Goal: Transaction & Acquisition: Purchase product/service

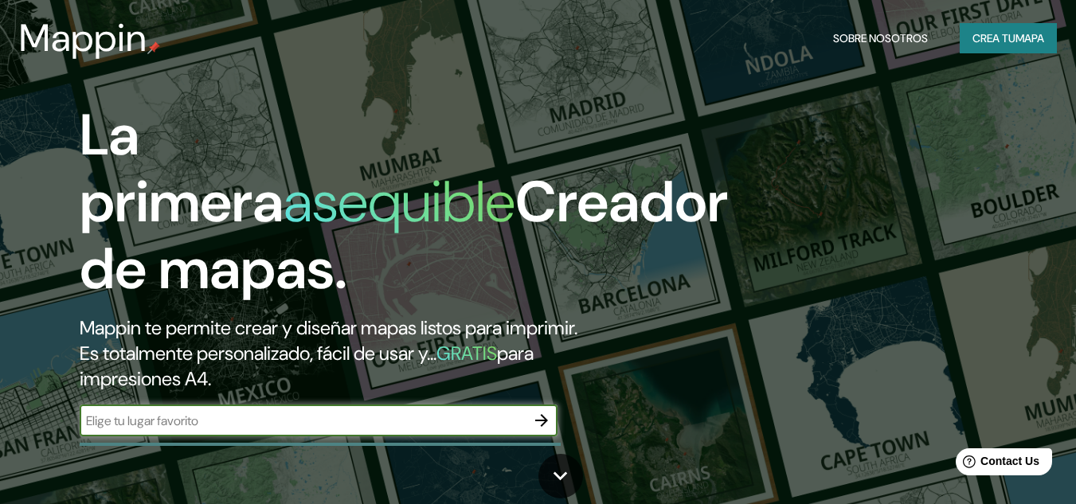
click at [472, 419] on input "text" at bounding box center [303, 421] width 446 height 18
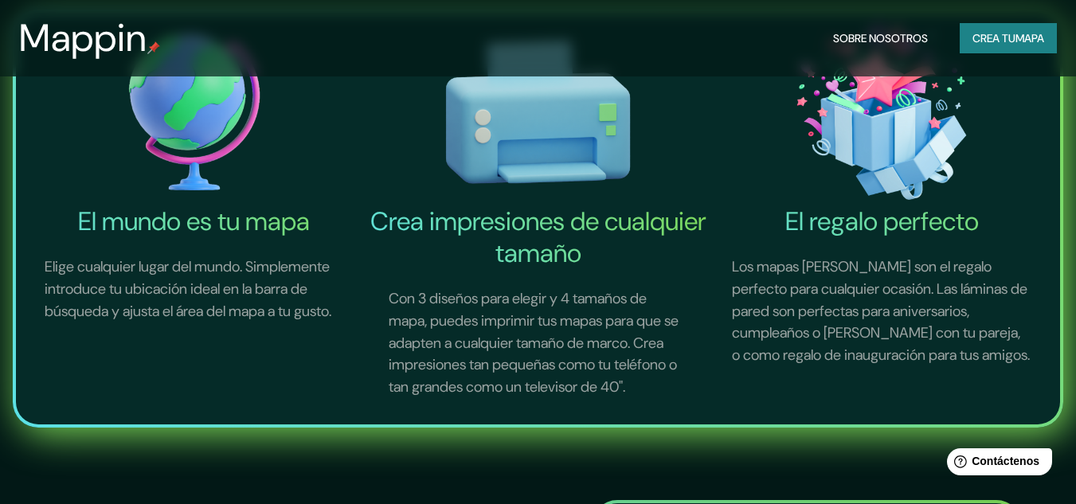
scroll to position [80, 0]
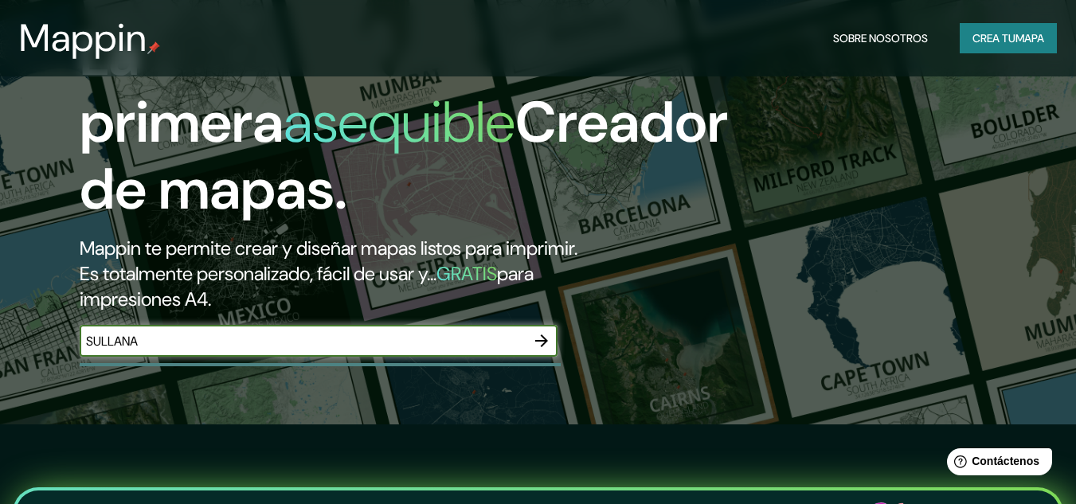
type input "SULLANA"
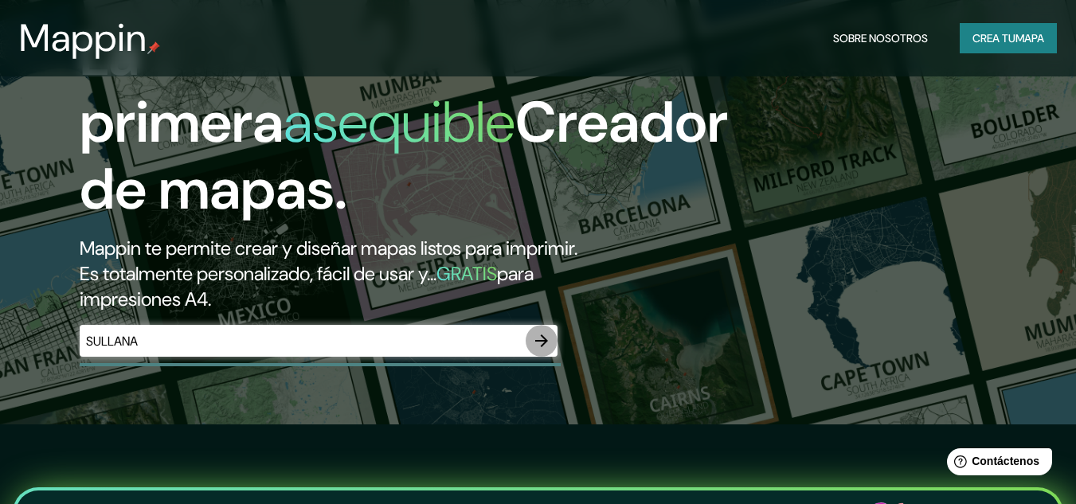
click at [528, 337] on button "button" at bounding box center [542, 341] width 32 height 32
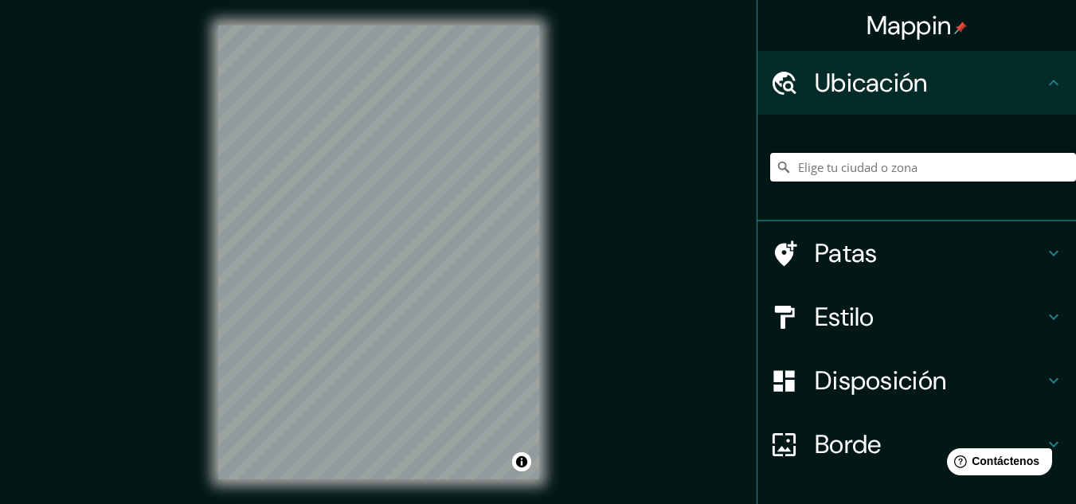
click at [905, 165] on input "Elige tu ciudad o zona" at bounding box center [923, 167] width 306 height 29
click at [1045, 311] on icon at bounding box center [1054, 317] width 19 height 19
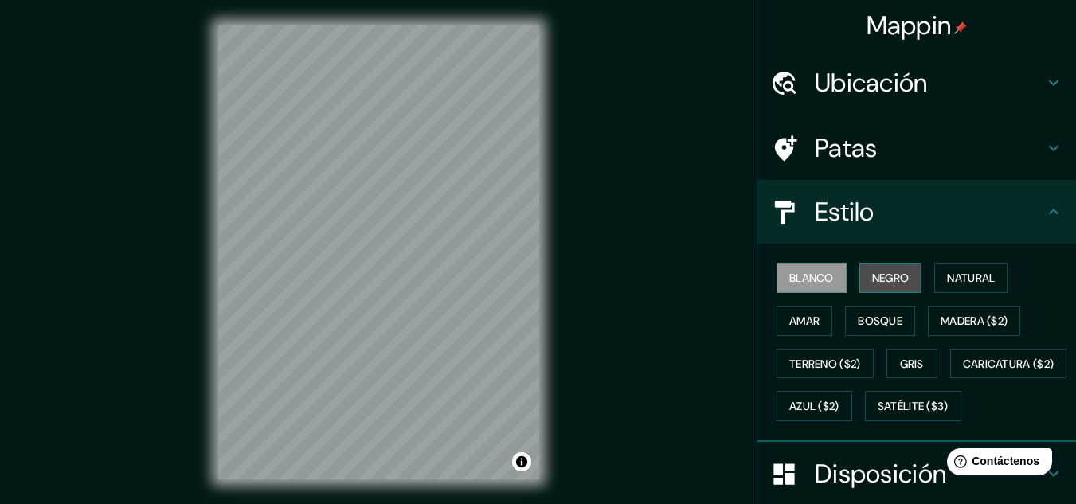
click at [887, 278] on font "Negro" at bounding box center [890, 278] width 37 height 14
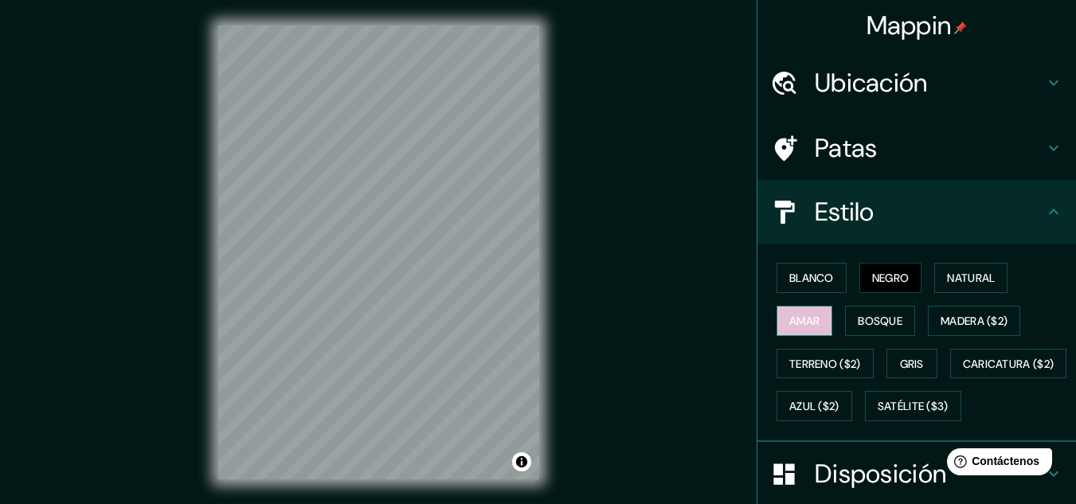
click at [803, 314] on font "Amar" at bounding box center [805, 321] width 30 height 14
click at [880, 323] on font "Bosque" at bounding box center [880, 321] width 45 height 14
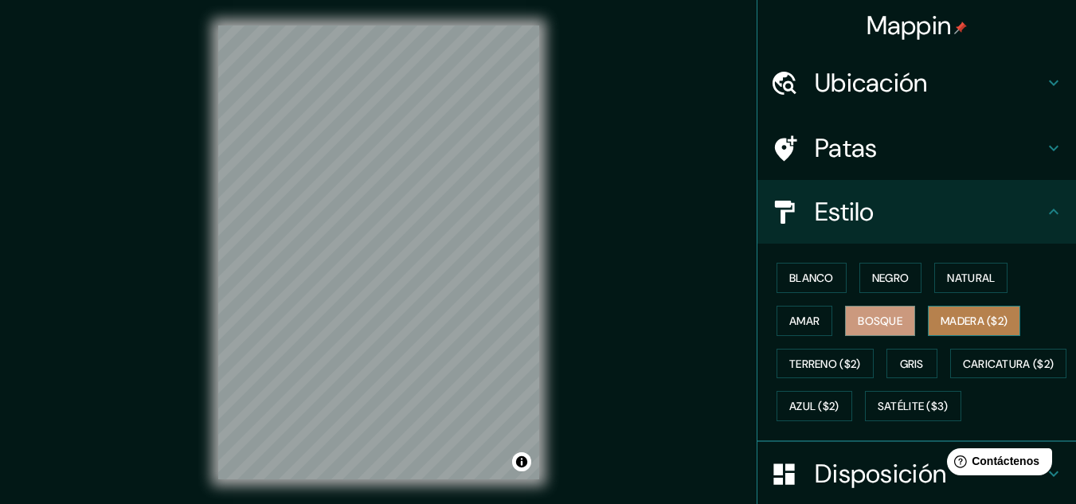
click at [948, 321] on font "Madera ($2)" at bounding box center [974, 321] width 67 height 14
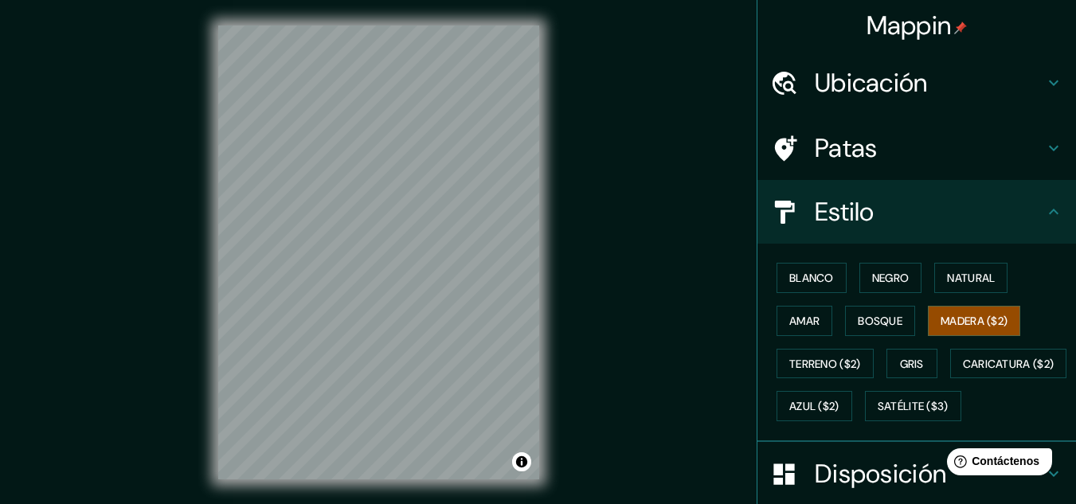
click at [540, 129] on div "© Mapbox © OpenStreetMap Improve this map" at bounding box center [379, 252] width 372 height 505
click at [582, 266] on div "Mappin Ubicación [GEOGRAPHIC_DATA], [GEOGRAPHIC_DATA], [GEOGRAPHIC_DATA], [GEOG…" at bounding box center [538, 265] width 1076 height 531
click at [647, 339] on div "Mappin Ubicación [GEOGRAPHIC_DATA], [GEOGRAPHIC_DATA], [GEOGRAPHIC_DATA], [GEOG…" at bounding box center [538, 265] width 1076 height 531
click at [635, 158] on div "Mappin Ubicación [GEOGRAPHIC_DATA], [GEOGRAPHIC_DATA], [GEOGRAPHIC_DATA], [GEOG…" at bounding box center [538, 265] width 1076 height 531
click at [637, 127] on div "Mappin Ubicación [GEOGRAPHIC_DATA], [GEOGRAPHIC_DATA], [GEOGRAPHIC_DATA], [GEOG…" at bounding box center [538, 265] width 1076 height 531
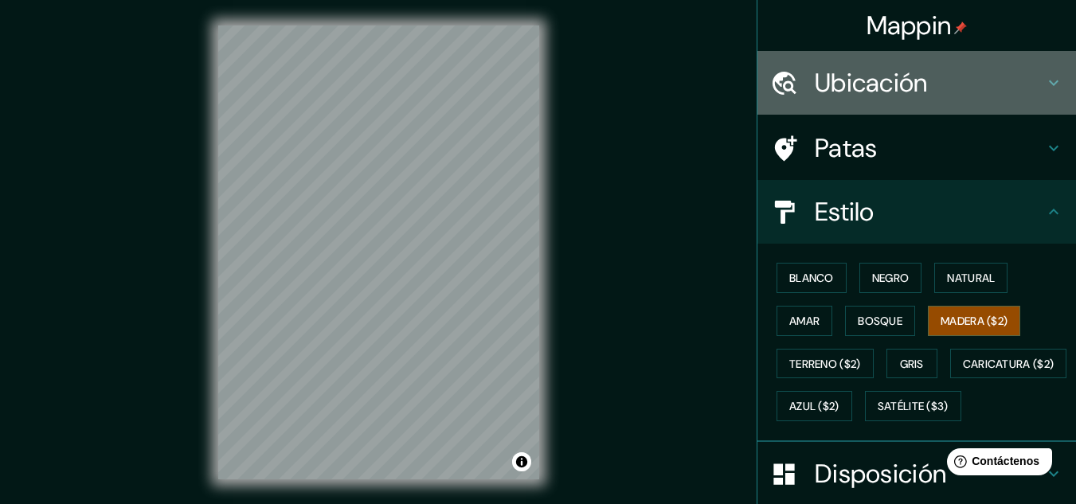
click at [920, 90] on h4 "Ubicación" at bounding box center [929, 83] width 229 height 32
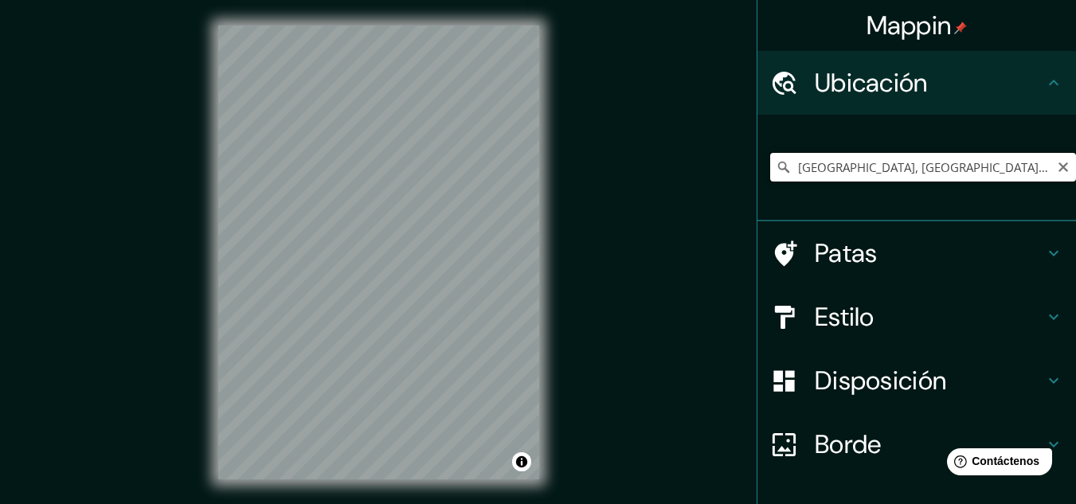
click at [1042, 169] on input "[GEOGRAPHIC_DATA], [GEOGRAPHIC_DATA], [GEOGRAPHIC_DATA], [GEOGRAPHIC_DATA]" at bounding box center [923, 167] width 306 height 29
click at [778, 165] on icon at bounding box center [783, 167] width 11 height 11
click at [776, 167] on icon at bounding box center [784, 167] width 16 height 16
click at [1029, 167] on input "[GEOGRAPHIC_DATA], [GEOGRAPHIC_DATA], [GEOGRAPHIC_DATA], [GEOGRAPHIC_DATA]" at bounding box center [923, 167] width 306 height 29
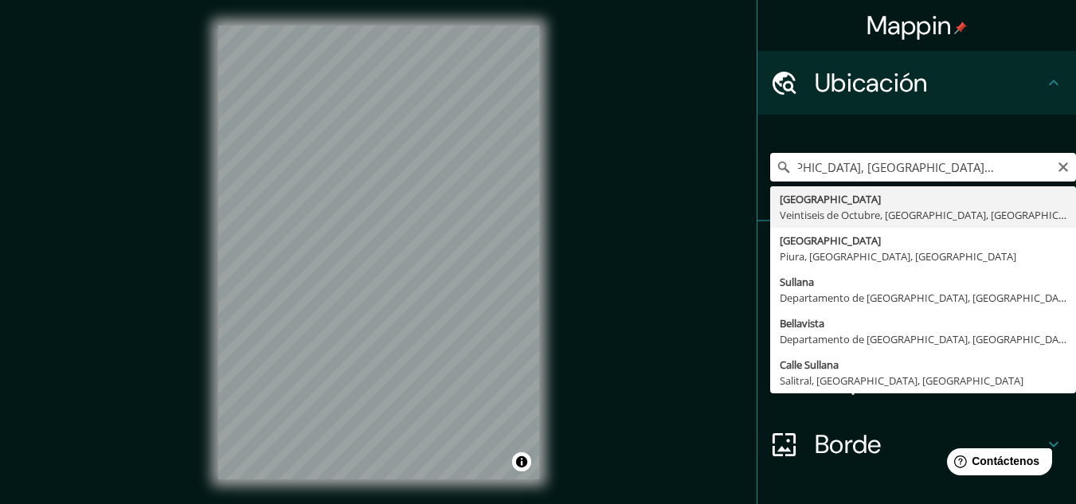
type input "[GEOGRAPHIC_DATA], [GEOGRAPHIC_DATA], [GEOGRAPHIC_DATA], [GEOGRAPHIC_DATA]"
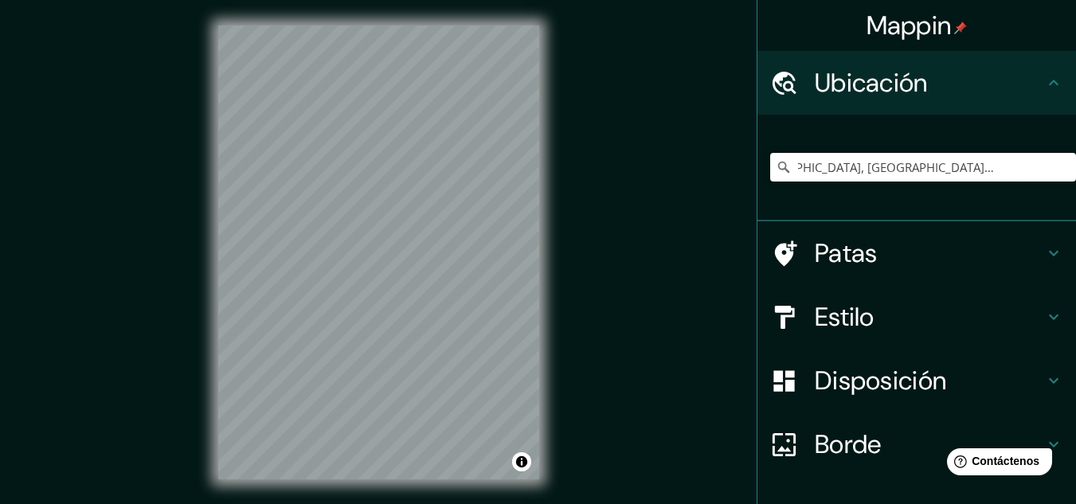
scroll to position [0, 0]
click at [1047, 313] on icon at bounding box center [1054, 317] width 19 height 19
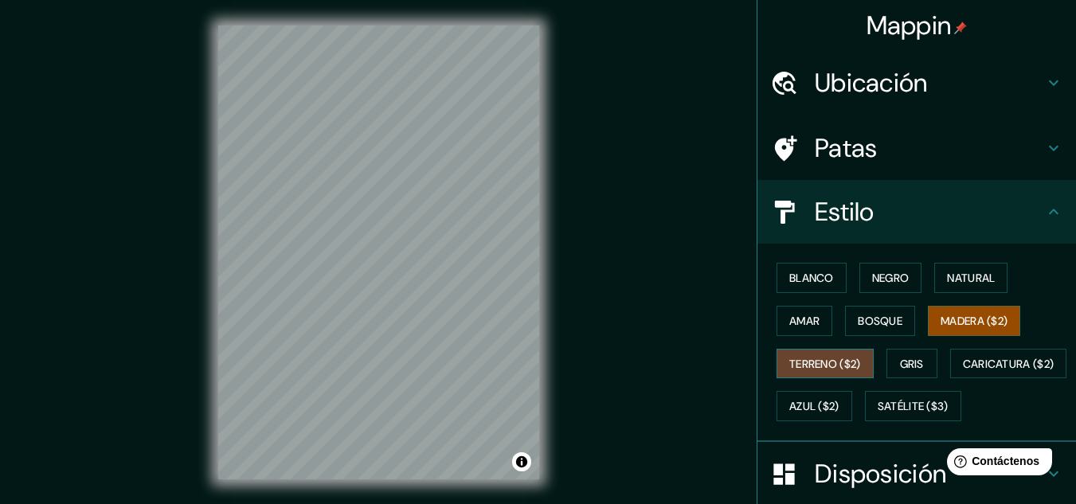
click at [790, 359] on font "Terreno ($2)" at bounding box center [826, 364] width 72 height 14
click at [900, 367] on font "Gris" at bounding box center [912, 364] width 24 height 14
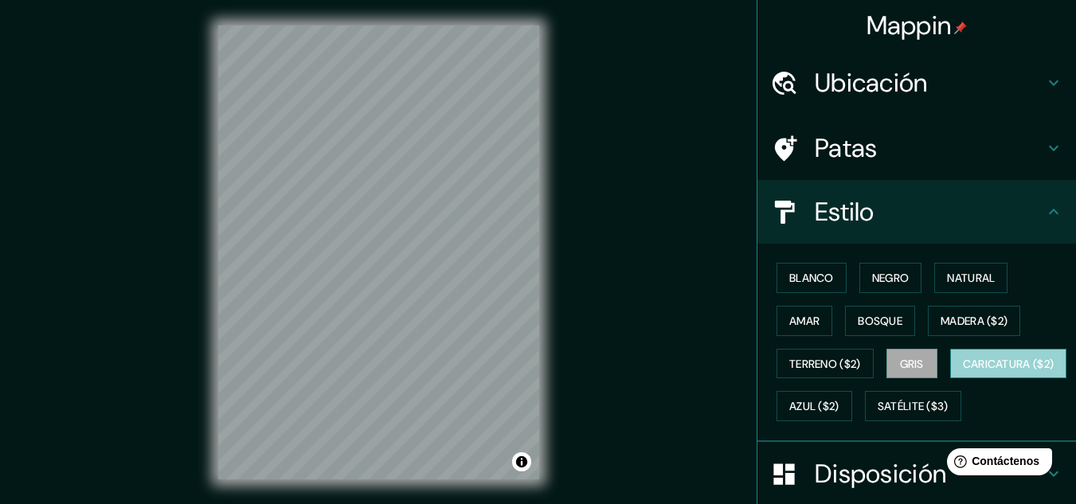
click at [951, 379] on button "Caricatura ($2)" at bounding box center [1009, 364] width 117 height 30
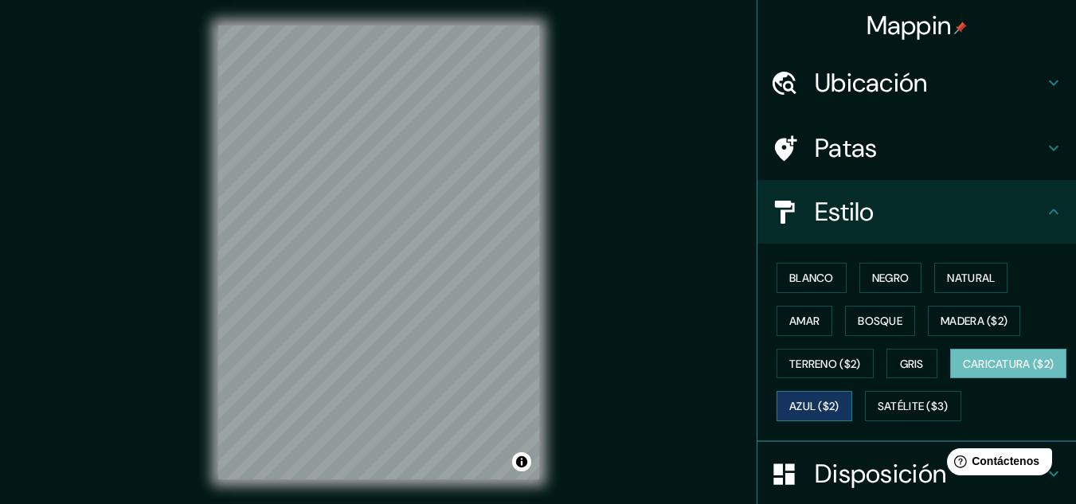
click at [840, 402] on font "Azul ($2)" at bounding box center [815, 407] width 50 height 14
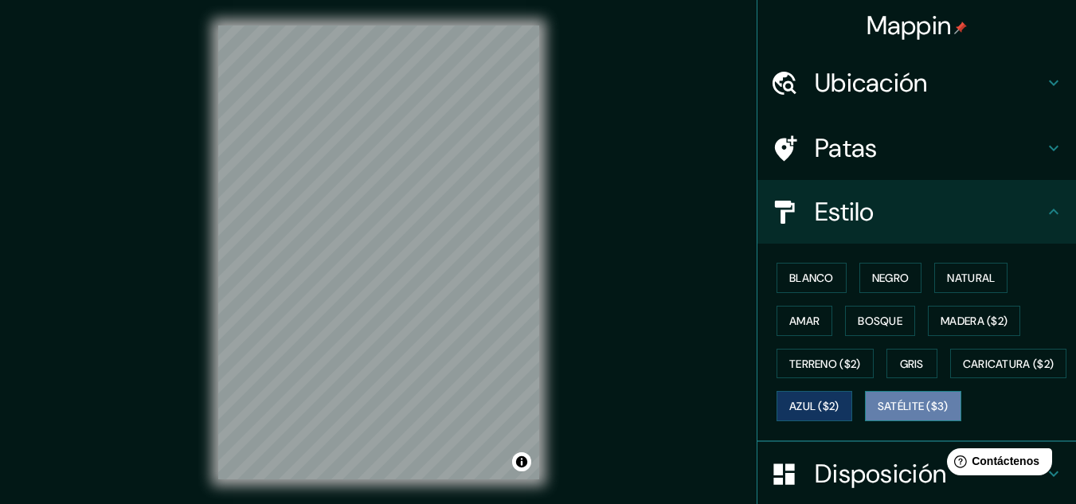
click at [878, 414] on font "Satélite ($3)" at bounding box center [913, 407] width 71 height 14
drag, startPoint x: 544, startPoint y: 300, endPoint x: 693, endPoint y: 191, distance: 184.7
click at [693, 191] on div "Mappin Ubicación [GEOGRAPHIC_DATA], [GEOGRAPHIC_DATA], [GEOGRAPHIC_DATA], [GEOG…" at bounding box center [538, 265] width 1076 height 531
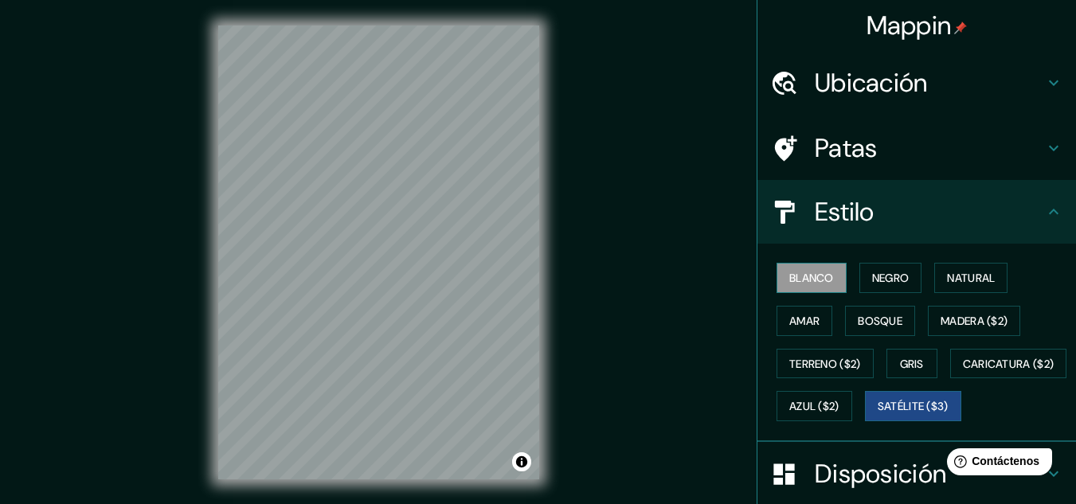
click at [812, 282] on font "Blanco" at bounding box center [812, 278] width 45 height 14
click at [798, 321] on font "Amar" at bounding box center [805, 321] width 30 height 14
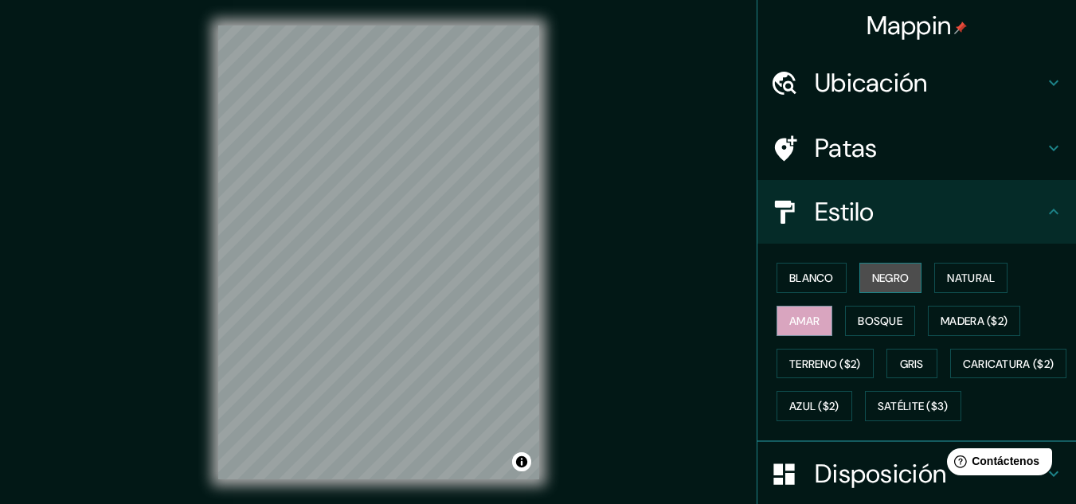
click at [872, 282] on font "Negro" at bounding box center [890, 278] width 37 height 14
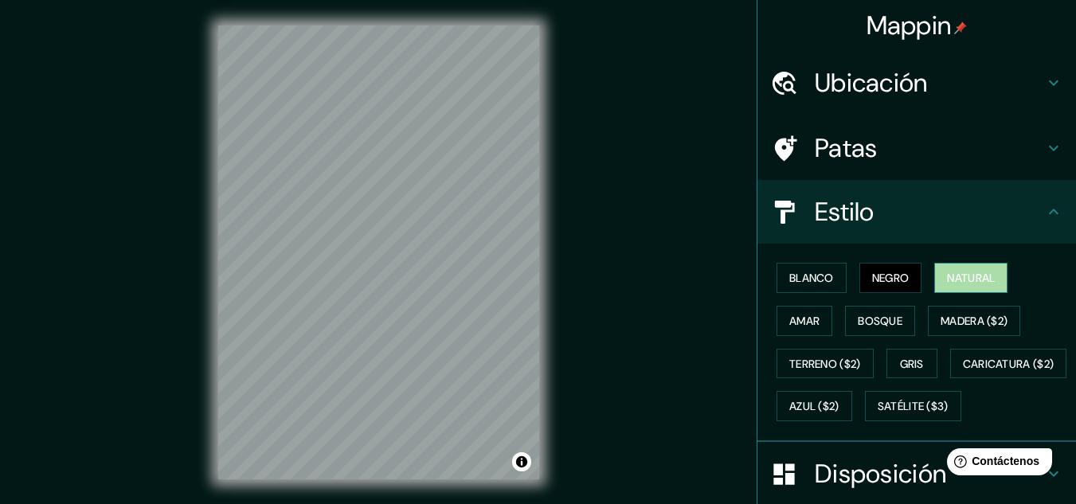
click at [973, 280] on font "Natural" at bounding box center [971, 278] width 48 height 14
click at [880, 332] on button "Bosque" at bounding box center [880, 321] width 70 height 30
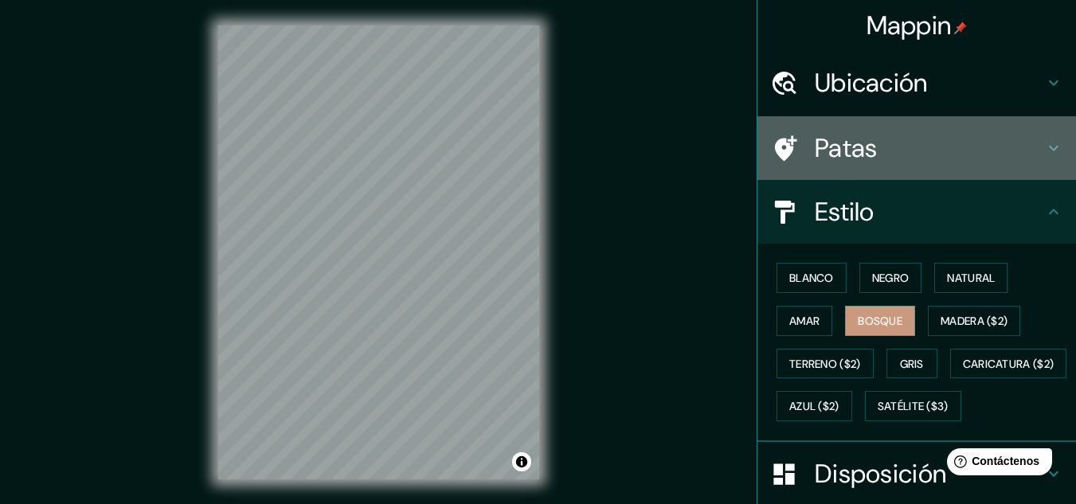
click at [962, 155] on h4 "Patas" at bounding box center [929, 148] width 229 height 32
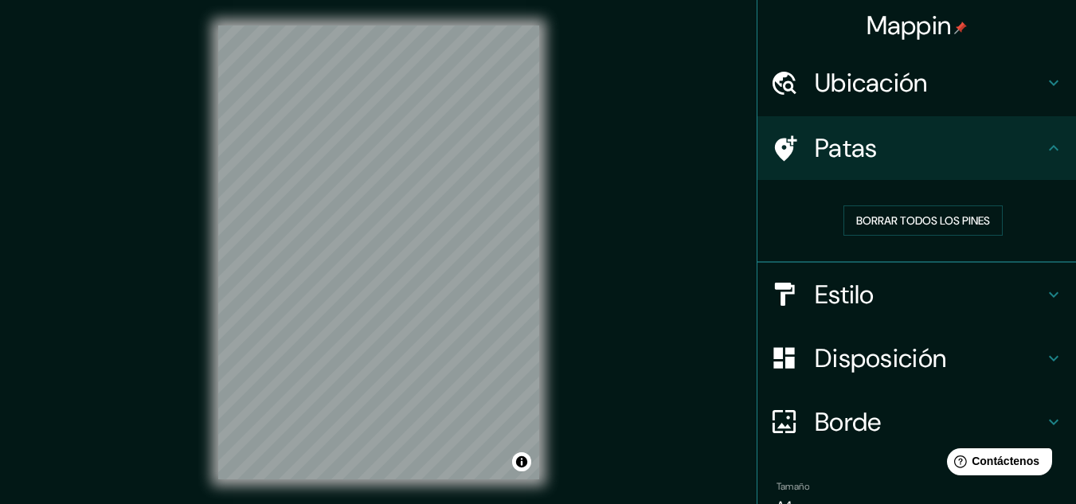
click at [472, 504] on html "Mappin Ubicación [GEOGRAPHIC_DATA], [GEOGRAPHIC_DATA], [GEOGRAPHIC_DATA], [GEOG…" at bounding box center [538, 252] width 1076 height 504
click at [560, 186] on div "© Mapbox © OpenStreetMap Improve this map" at bounding box center [379, 252] width 372 height 505
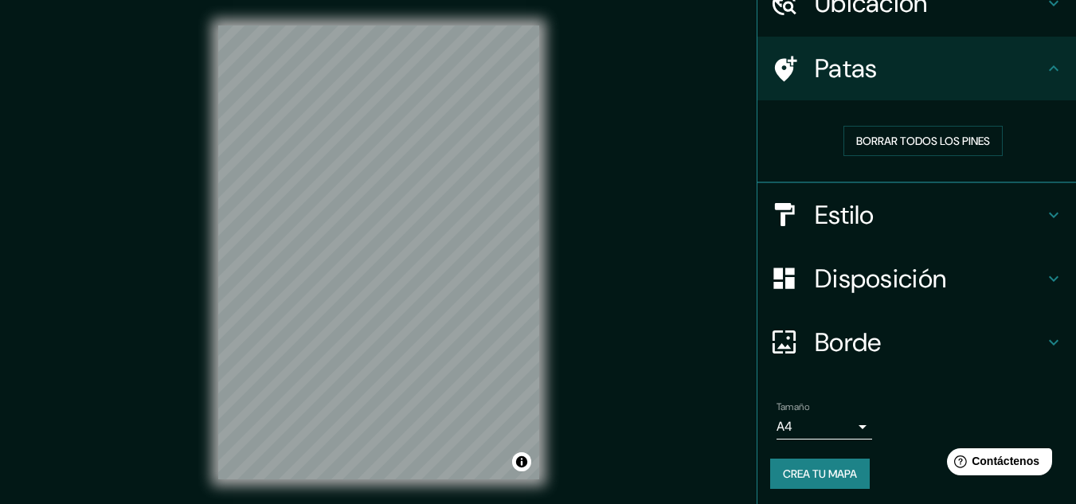
scroll to position [83, 0]
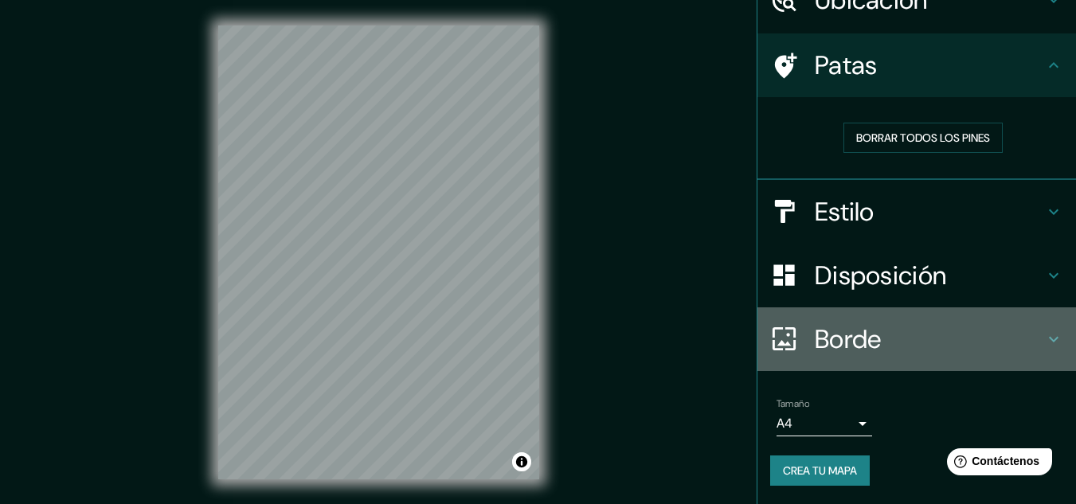
click at [942, 325] on h4 "Borde" at bounding box center [929, 339] width 229 height 32
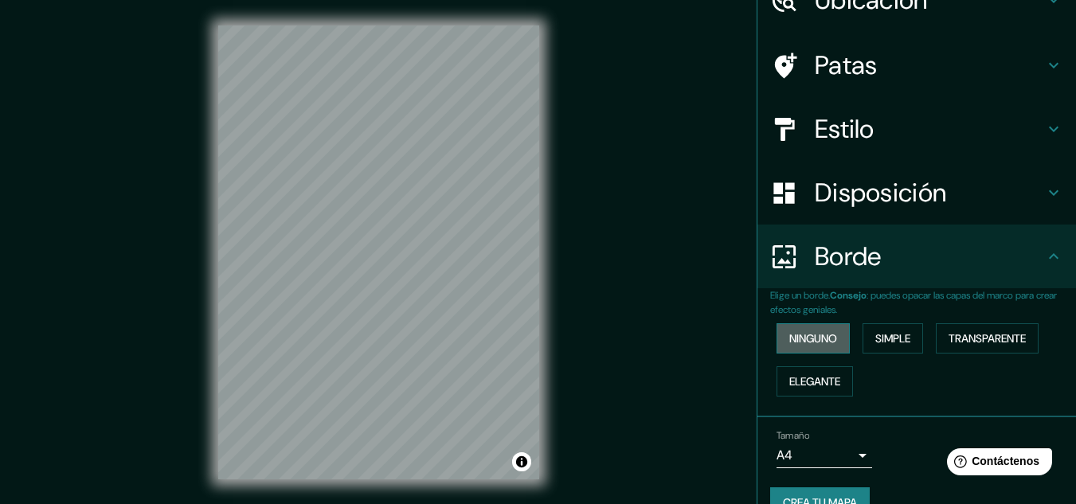
click at [795, 340] on font "Ninguno" at bounding box center [814, 338] width 48 height 14
click at [876, 328] on font "Simple" at bounding box center [893, 338] width 35 height 21
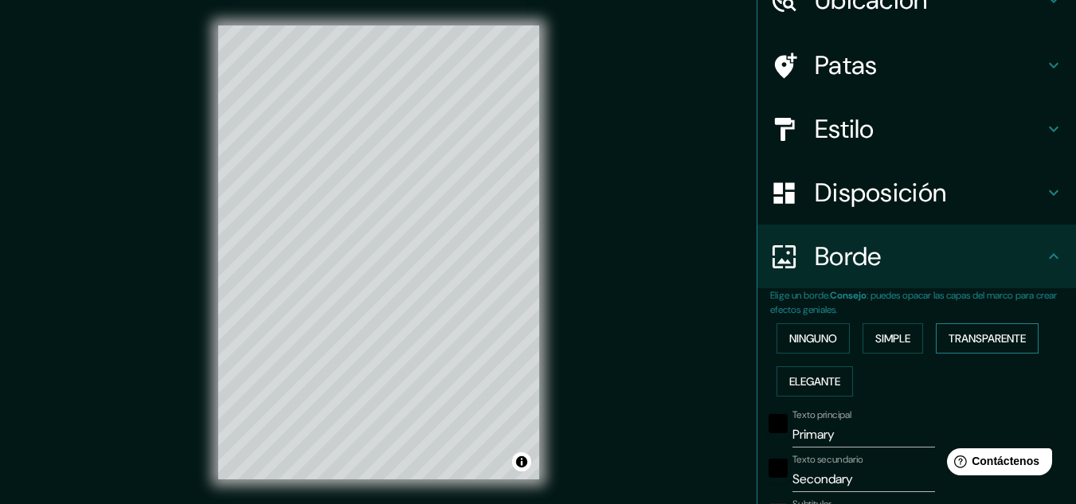
click at [966, 335] on font "Transparente" at bounding box center [987, 338] width 77 height 14
click at [834, 387] on button "Elegante" at bounding box center [815, 382] width 76 height 30
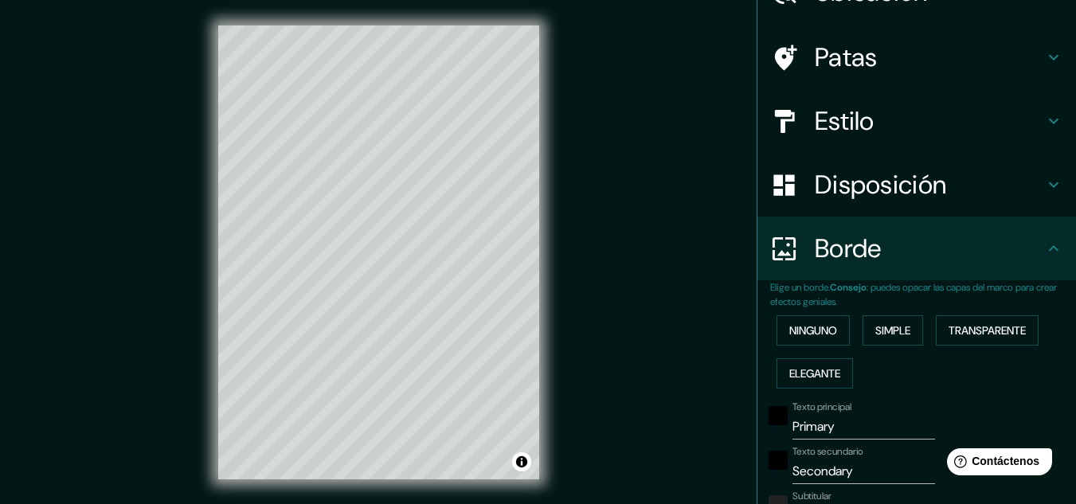
scroll to position [11, 0]
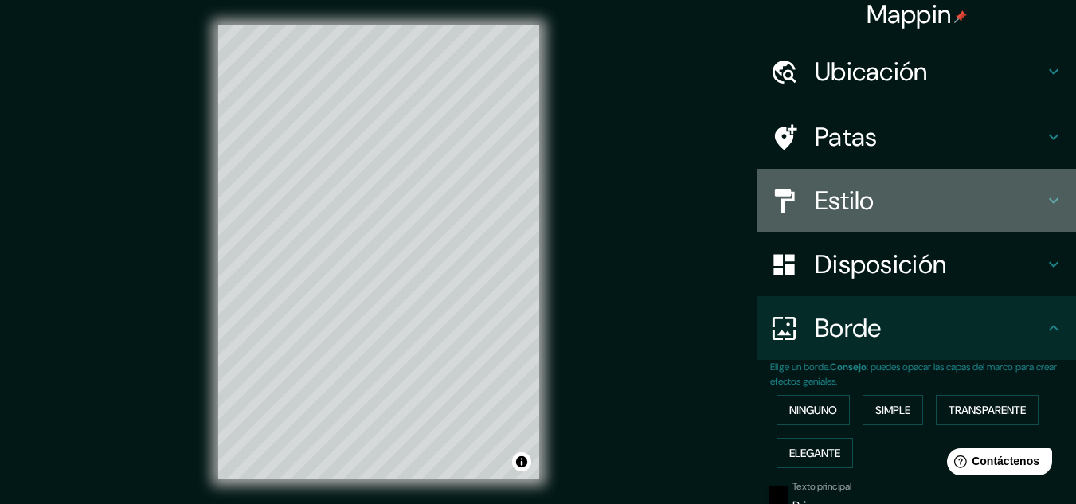
click at [938, 192] on h4 "Estilo" at bounding box center [929, 201] width 229 height 32
type input "161"
type input "32"
type input "16"
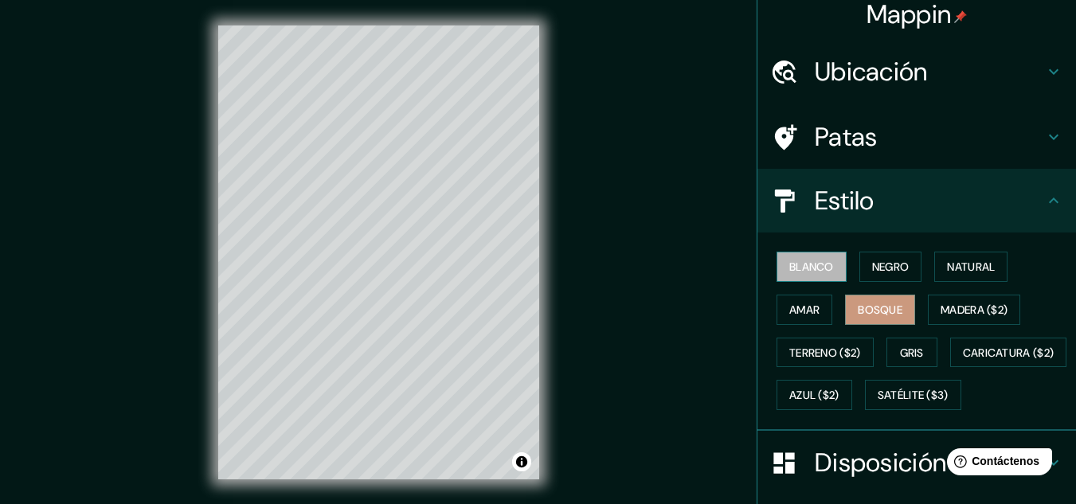
click at [812, 260] on font "Blanco" at bounding box center [812, 267] width 45 height 14
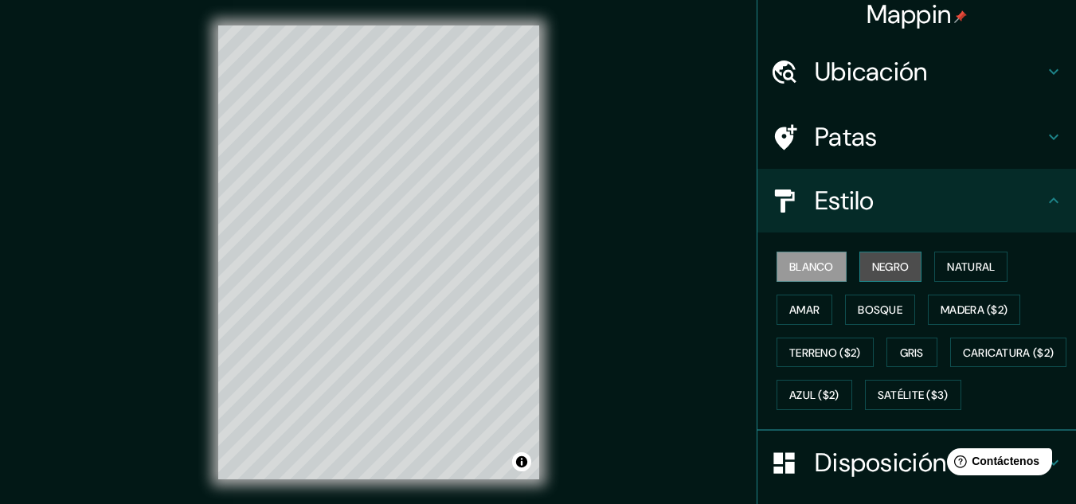
click at [898, 254] on button "Negro" at bounding box center [891, 267] width 63 height 30
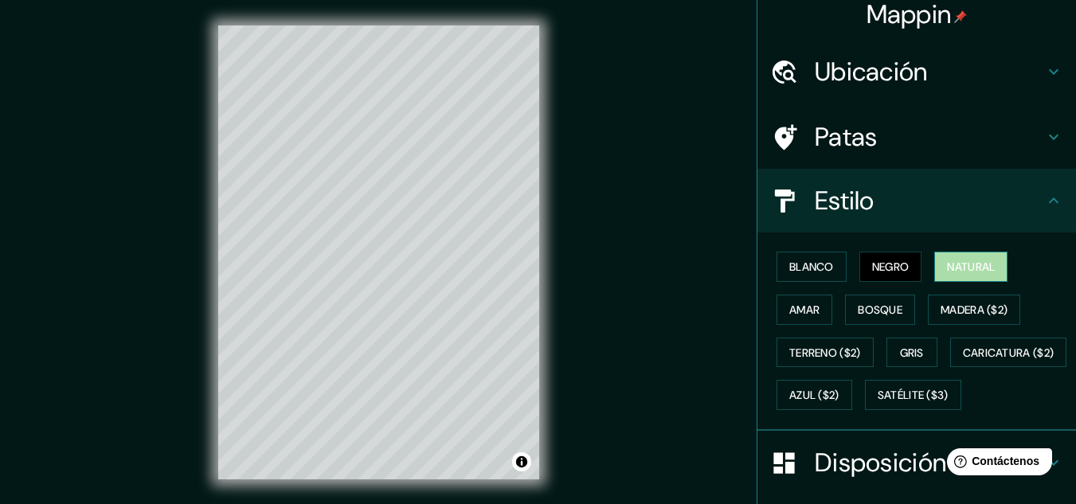
click at [957, 252] on button "Natural" at bounding box center [971, 267] width 73 height 30
click at [798, 301] on font "Amar" at bounding box center [805, 310] width 30 height 21
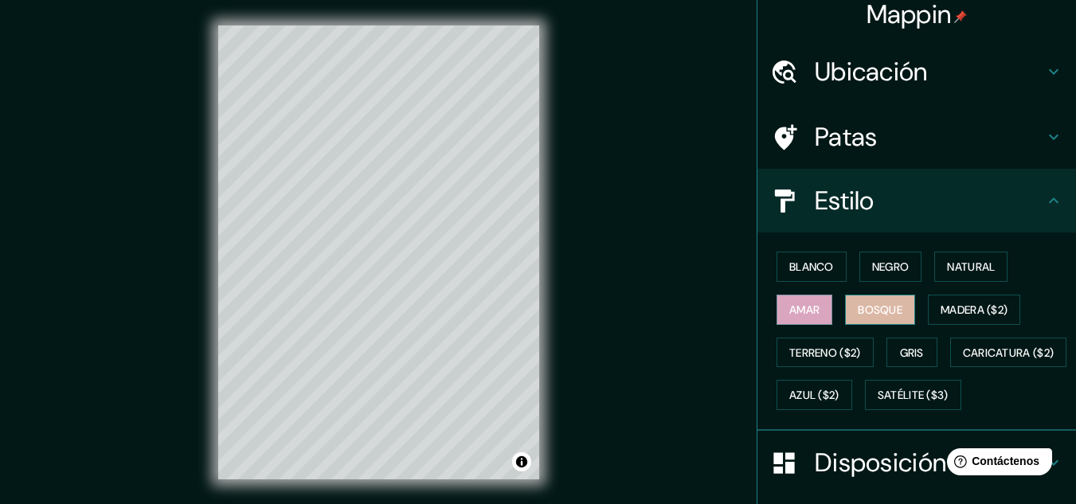
click at [866, 301] on font "Bosque" at bounding box center [880, 310] width 45 height 21
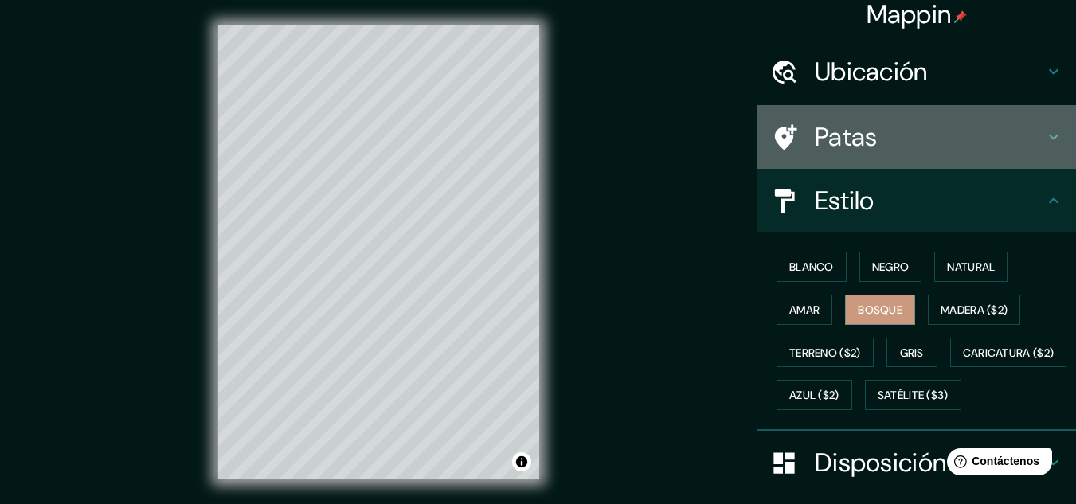
click at [894, 138] on h4 "Patas" at bounding box center [929, 137] width 229 height 32
type input "161"
type input "32"
type input "16"
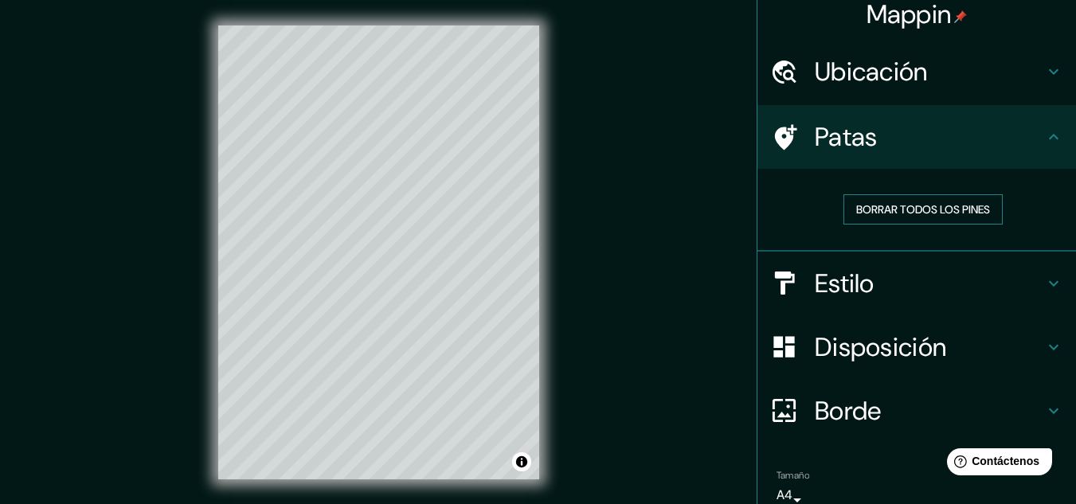
click at [919, 219] on font "Borrar todos los pines" at bounding box center [923, 209] width 134 height 21
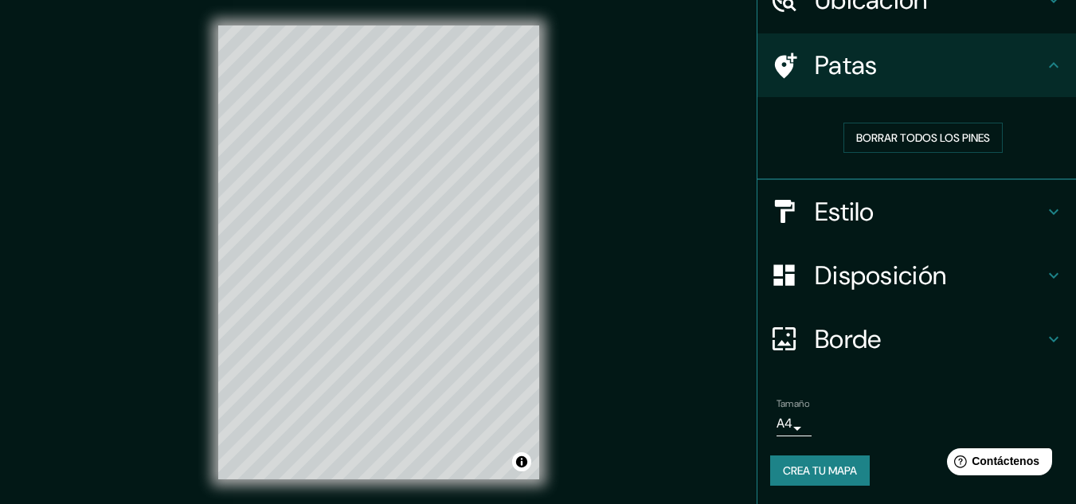
scroll to position [26, 0]
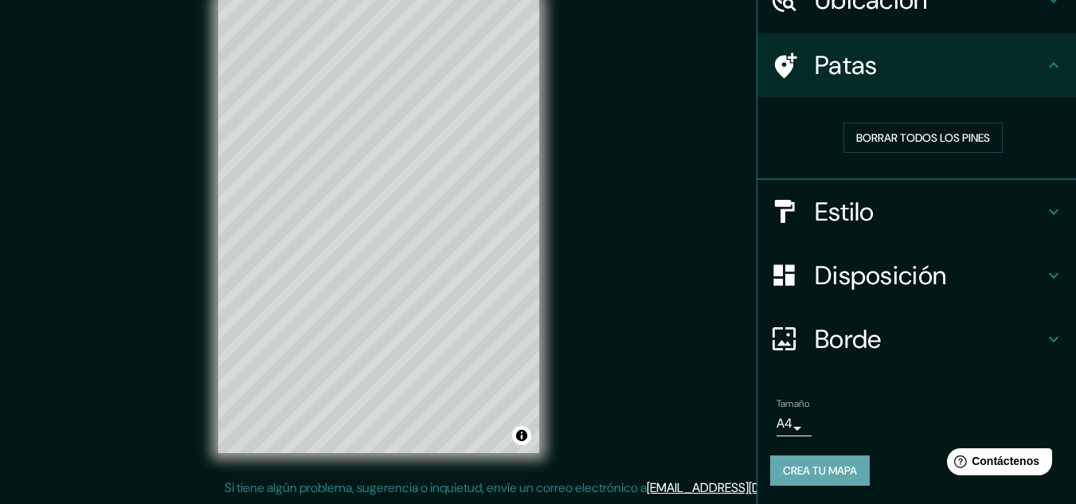
click at [841, 480] on font "Crea tu mapa" at bounding box center [820, 471] width 74 height 21
